Goal: Task Accomplishment & Management: Manage account settings

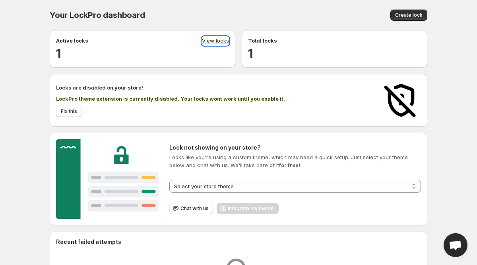
click at [212, 40] on link "View locks" at bounding box center [215, 41] width 27 height 9
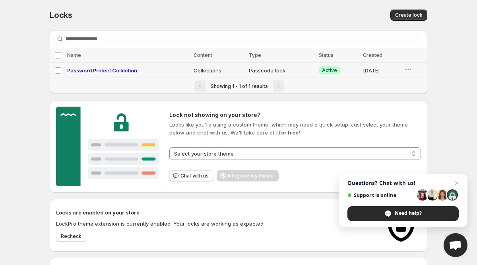
click at [396, 73] on td "[DATE]" at bounding box center [380, 70] width 41 height 15
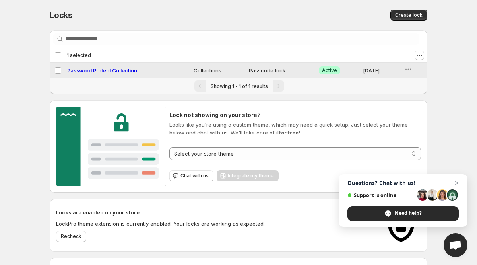
click at [396, 73] on td "[DATE]" at bounding box center [380, 70] width 41 height 15
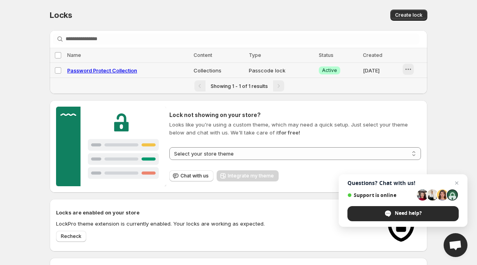
click at [405, 70] on icon "button" at bounding box center [408, 69] width 8 height 8
click at [410, 81] on button "Preview" at bounding box center [413, 85] width 35 height 13
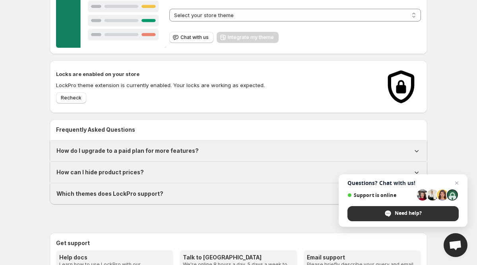
scroll to position [88, 0]
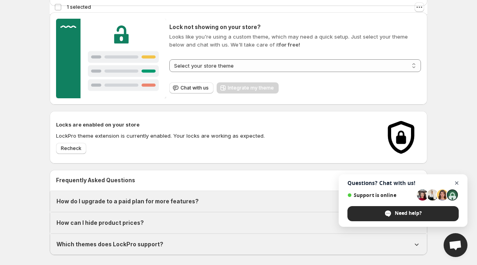
click at [460, 184] on span "Open chat" at bounding box center [457, 183] width 10 height 10
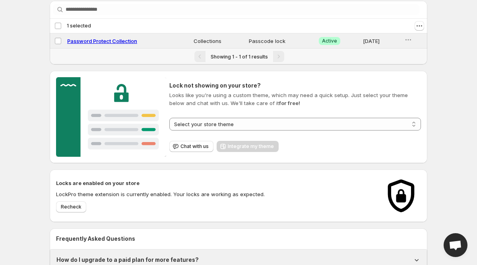
scroll to position [0, 0]
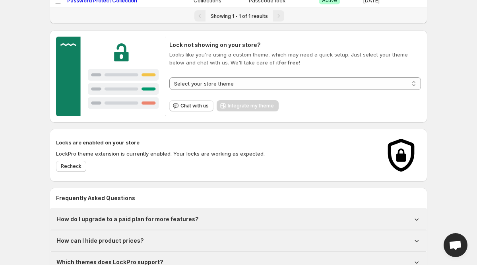
scroll to position [15, 0]
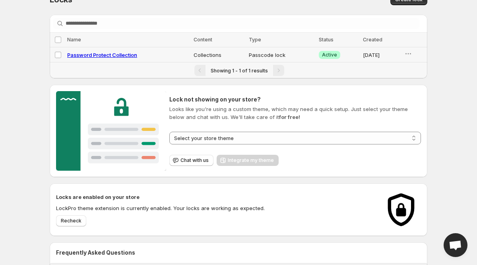
click at [123, 55] on span "Password Protect Collection" at bounding box center [102, 55] width 70 height 6
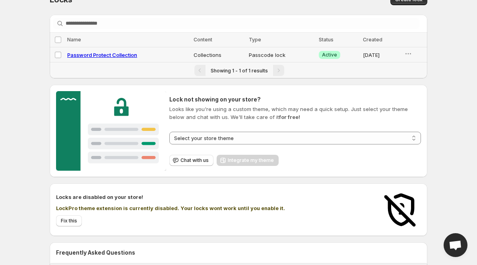
select select "**********"
select select "*****"
select select "******"
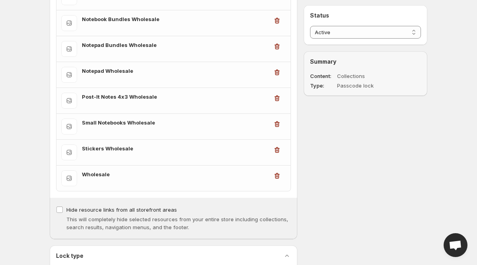
scroll to position [289, 0]
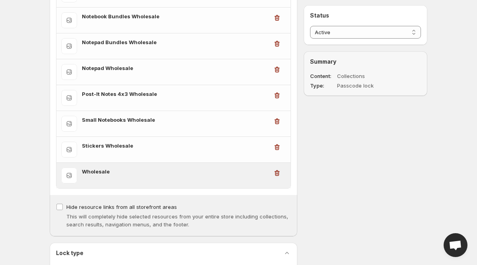
click at [105, 173] on h3 "Wholesale" at bounding box center [175, 171] width 186 height 8
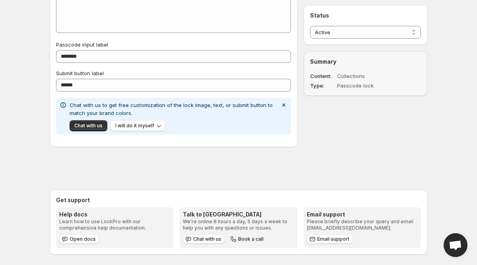
scroll to position [847, 0]
